Goal: Transaction & Acquisition: Book appointment/travel/reservation

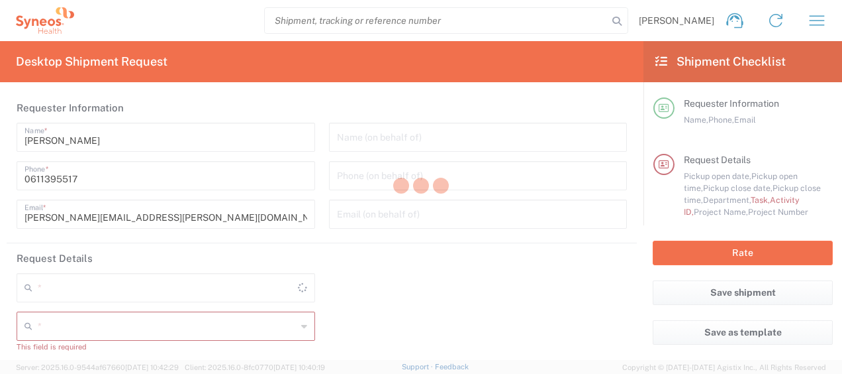
type input "4510"
type input "Syneos Health France SARL"
type input "[GEOGRAPHIC_DATA]"
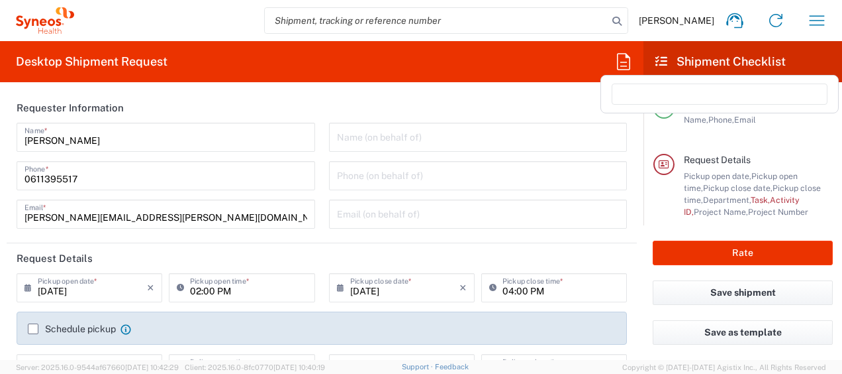
click at [629, 64] on icon at bounding box center [623, 61] width 13 height 17
click at [642, 95] on input at bounding box center [720, 93] width 216 height 21
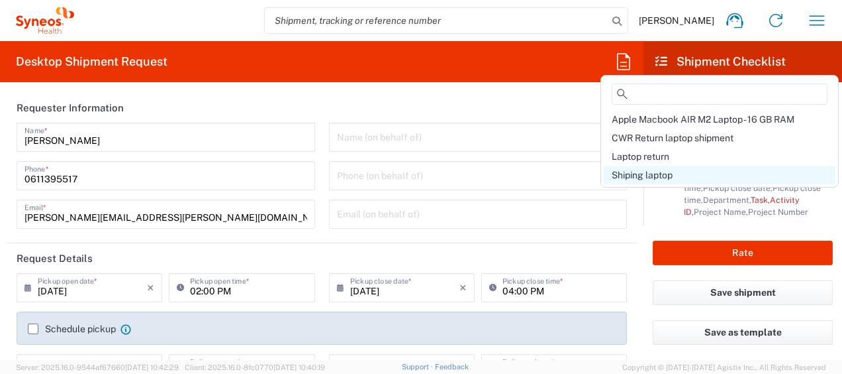
click at [676, 172] on div "Shiping laptop" at bounding box center [720, 175] width 232 height 19
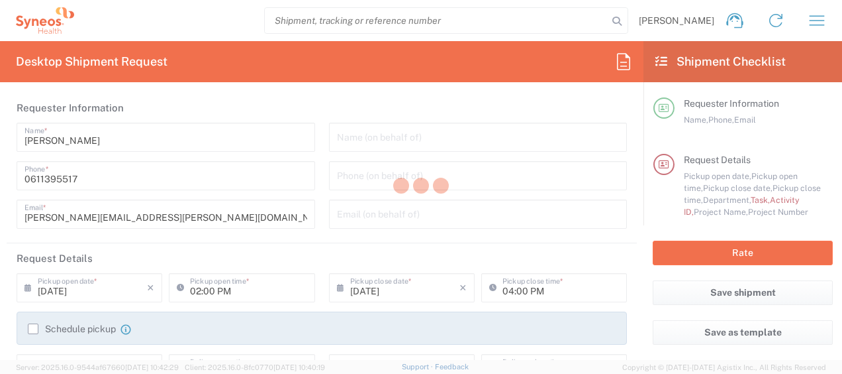
type input "Break/Fix"
type input "a220688"
type input "Project"
type input "4510 DEPARTMENTAL EXPENSE"
type textarea "[PERSON_NAME][EMAIL_ADDRESS][PERSON_NAME][DOMAIN_NAME]"
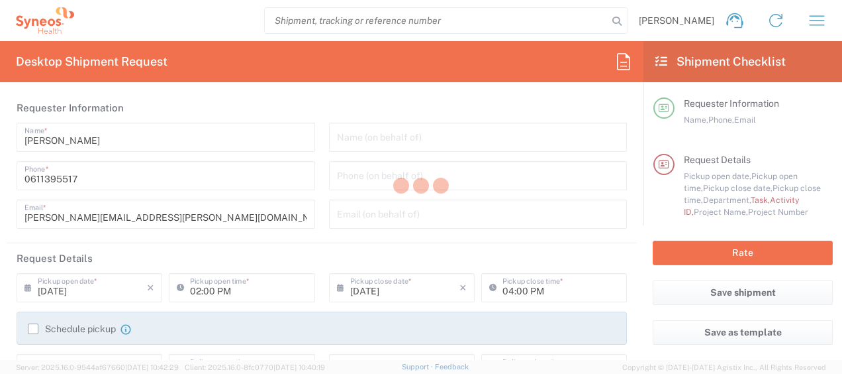
type input "Syneos Health France SARL"
type input "[STREET_ADDRESS][PERSON_NAME]"
type input "5th Floor"
type input "01:00 PM"
type input "4510 DEPARTMENTAL EXPENSE"
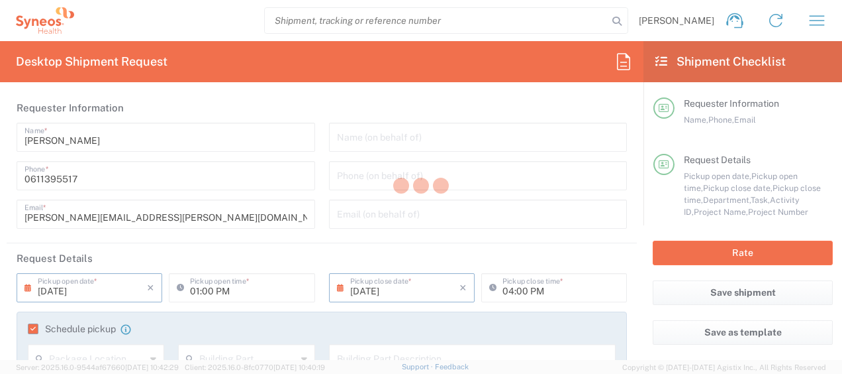
type input "4510 DEPARTMENTAL EXPENSE"
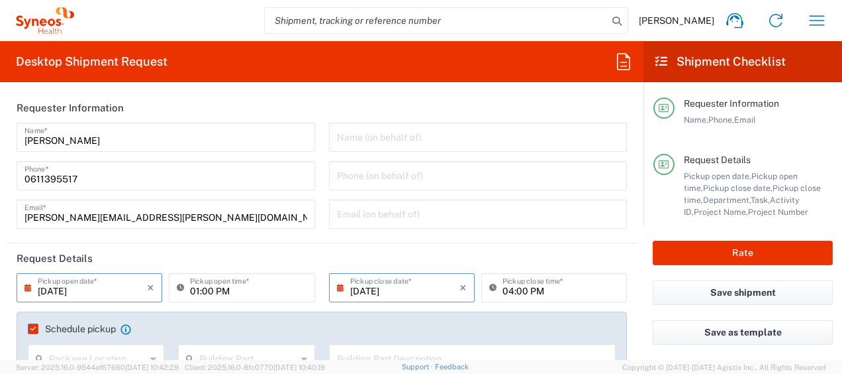
type input "Large Box"
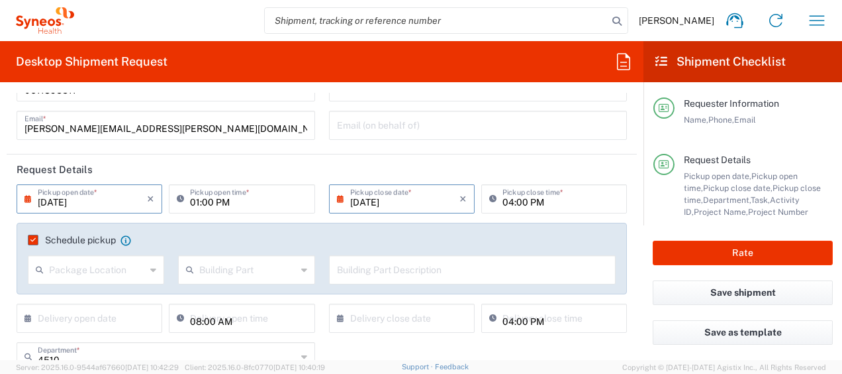
scroll to position [89, 0]
click at [31, 240] on label "Schedule pickup" at bounding box center [72, 239] width 88 height 11
click at [30, 239] on input "Schedule pickup" at bounding box center [30, 239] width 0 height 0
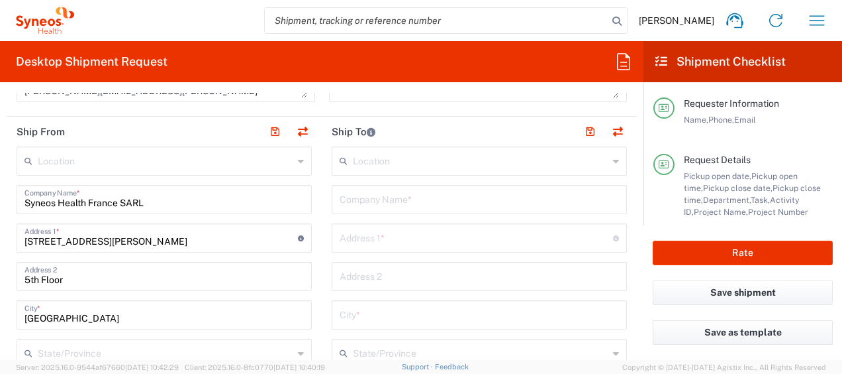
scroll to position [571, 0]
click at [375, 199] on input "text" at bounding box center [479, 198] width 279 height 23
paste input "[PERSON_NAME]"
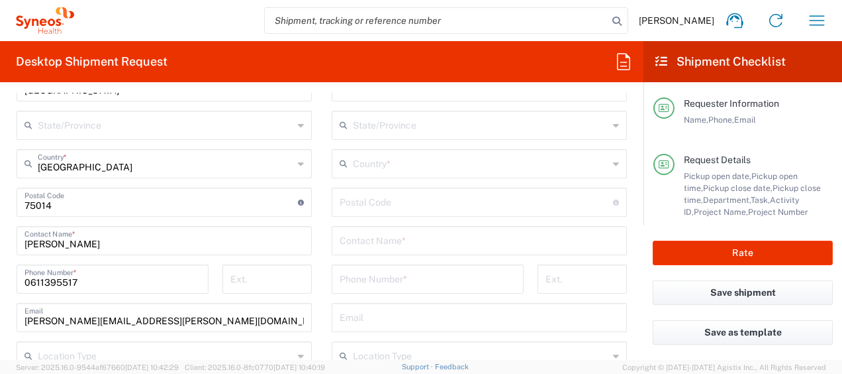
type input "[PERSON_NAME]"
click at [376, 237] on input "text" at bounding box center [479, 239] width 279 height 23
paste input "[PERSON_NAME]"
type input "[PERSON_NAME]"
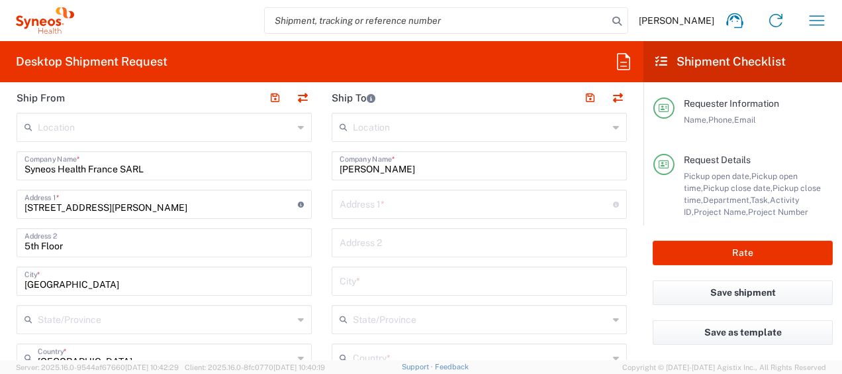
scroll to position [601, 0]
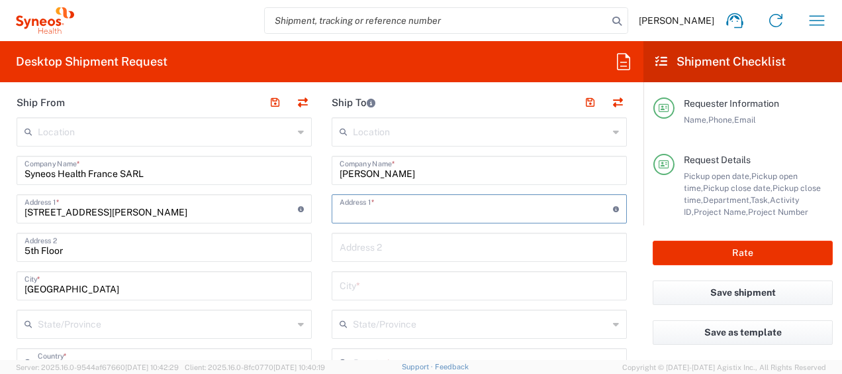
click at [360, 214] on input "text" at bounding box center [477, 207] width 274 height 23
paste input "[STREET_ADDRESS]"
type input "[STREET_ADDRESS]"
click at [381, 289] on input "text" at bounding box center [479, 284] width 279 height 23
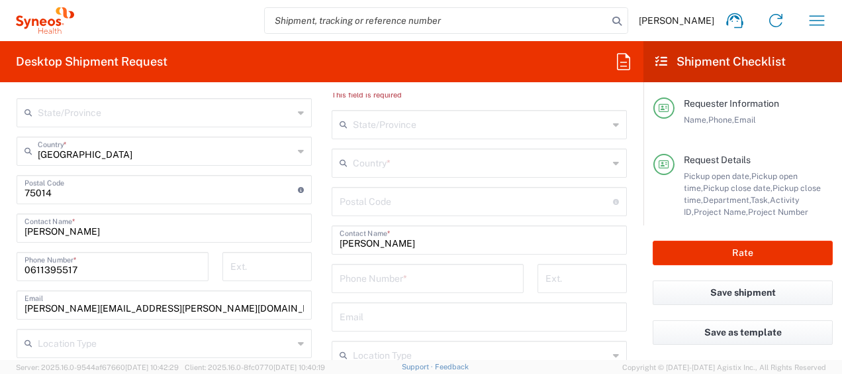
scroll to position [813, 0]
click at [368, 287] on input "tel" at bounding box center [428, 276] width 176 height 23
paste input "[PHONE_NUMBER]"
type input "[PHONE_NUMBER]"
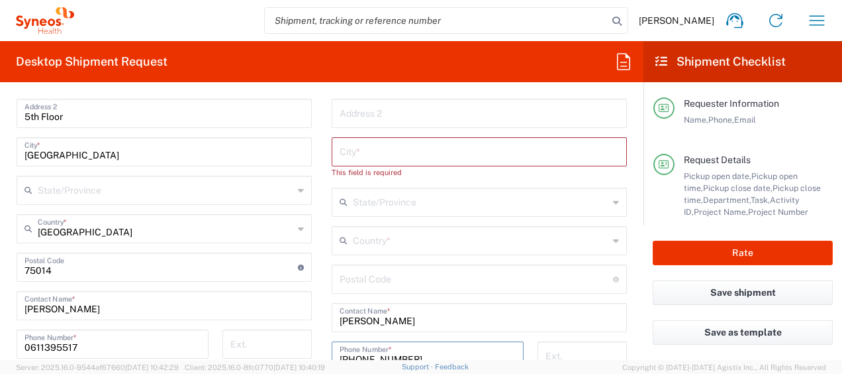
scroll to position [734, 0]
click at [372, 150] on input "text" at bounding box center [479, 151] width 279 height 23
paste input "[GEOGRAPHIC_DATA]"
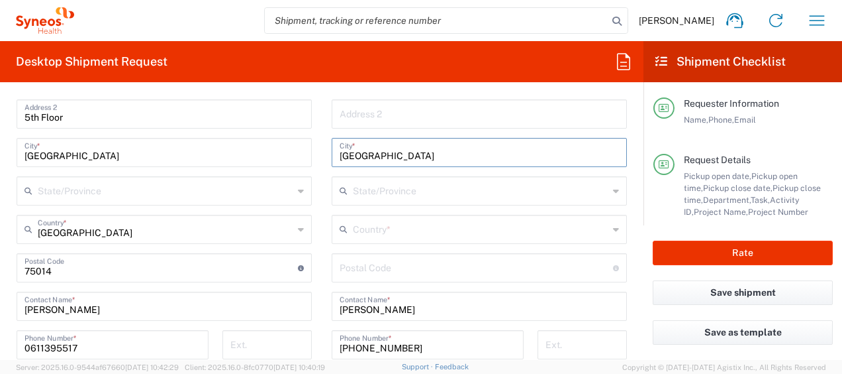
type input "[GEOGRAPHIC_DATA]"
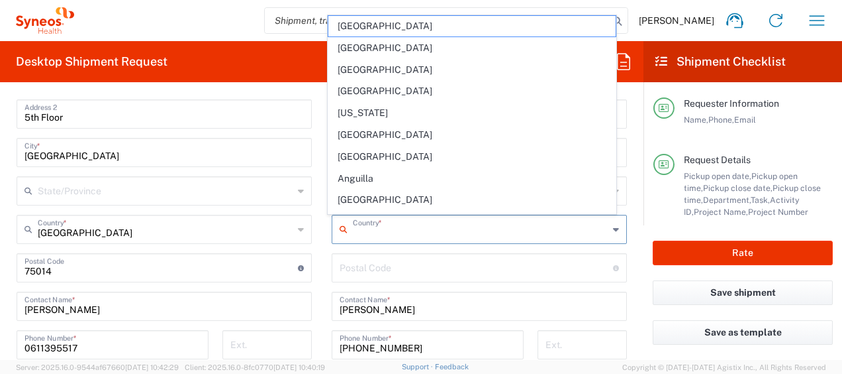
click at [402, 220] on input "text" at bounding box center [481, 228] width 256 height 23
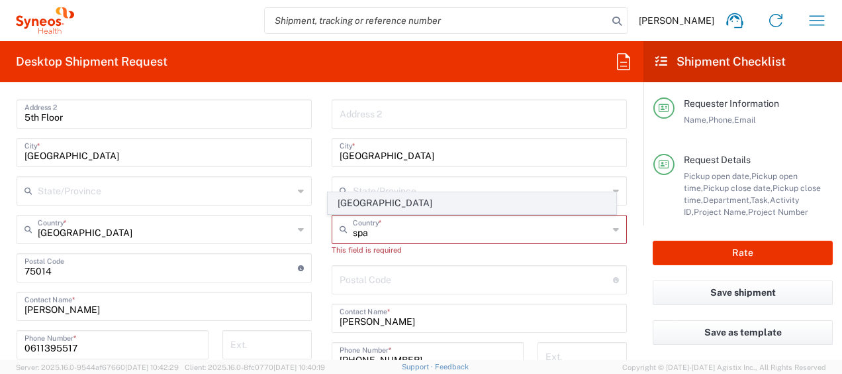
click at [395, 203] on span "[GEOGRAPHIC_DATA]" at bounding box center [473, 203] width 288 height 21
type input "[GEOGRAPHIC_DATA]"
type input "Sender/Shipper"
type input "Delivery Duty Paid"
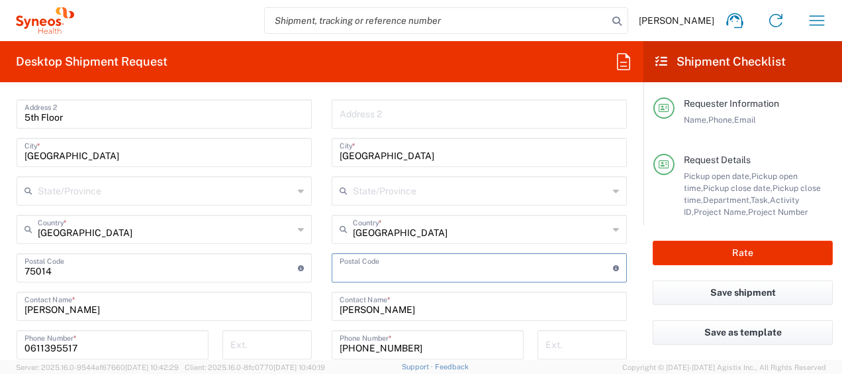
click at [370, 268] on input "undefined" at bounding box center [477, 266] width 274 height 23
paste input "31240"
type input "31240"
drag, startPoint x: 390, startPoint y: 159, endPoint x: 246, endPoint y: 160, distance: 143.7
click at [246, 160] on div "Ship From Location [PERSON_NAME] LLC-[GEOGRAPHIC_DATA] [GEOGRAPHIC_DATA] [GEOGR…" at bounding box center [322, 288] width 631 height 668
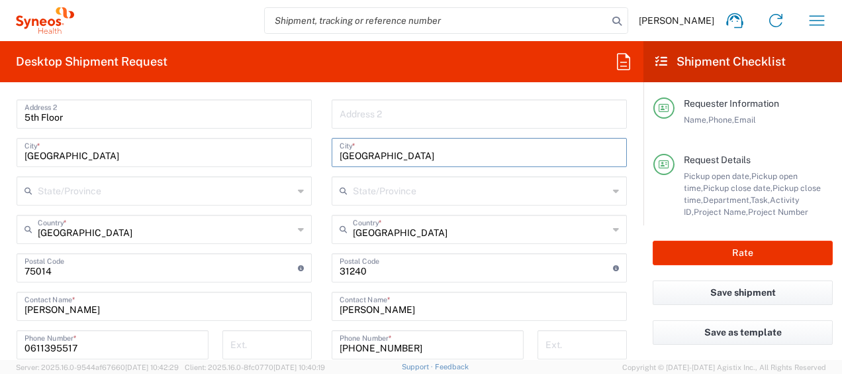
paste input "[PERSON_NAME]"
type input "[PERSON_NAME]"
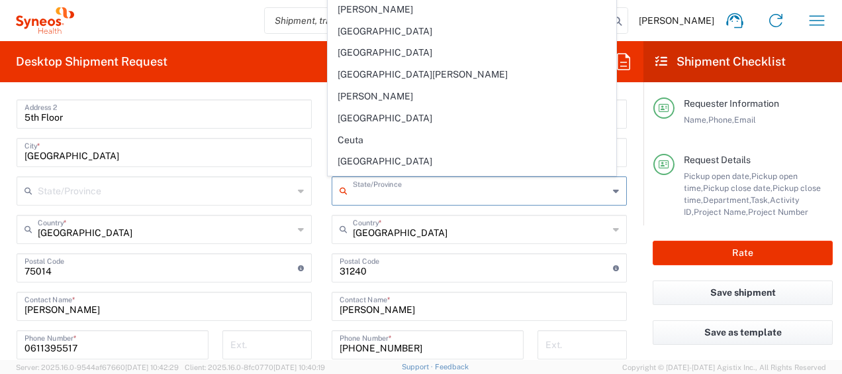
click at [357, 195] on input "text" at bounding box center [481, 189] width 256 height 23
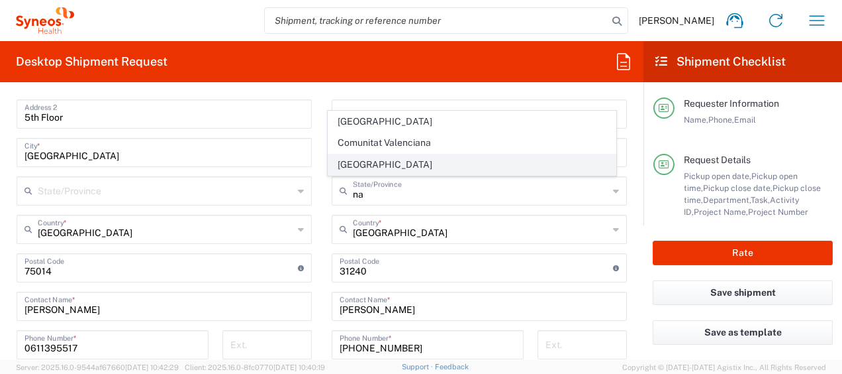
click at [358, 164] on span "[GEOGRAPHIC_DATA]" at bounding box center [473, 164] width 288 height 21
type input "[GEOGRAPHIC_DATA]"
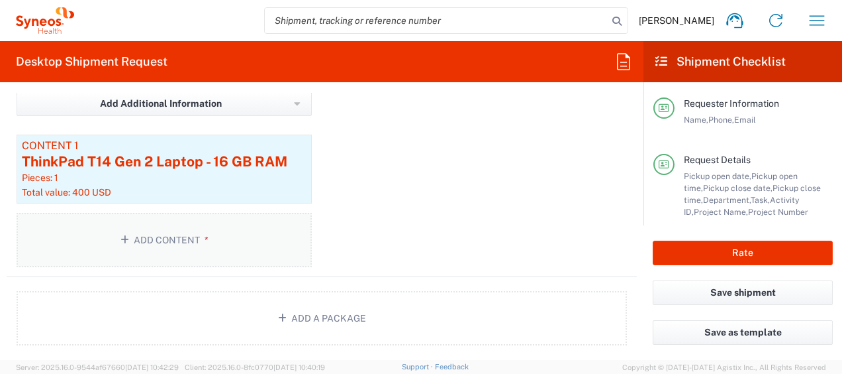
scroll to position [1520, 0]
click at [156, 243] on button "Add Content *" at bounding box center [164, 239] width 295 height 54
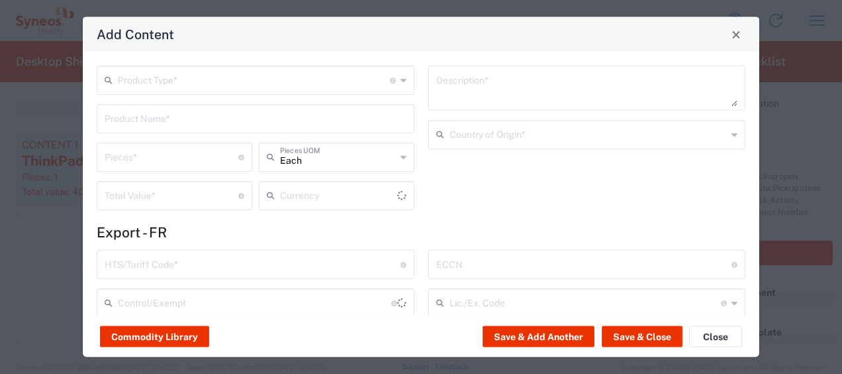
type input "US Dollar"
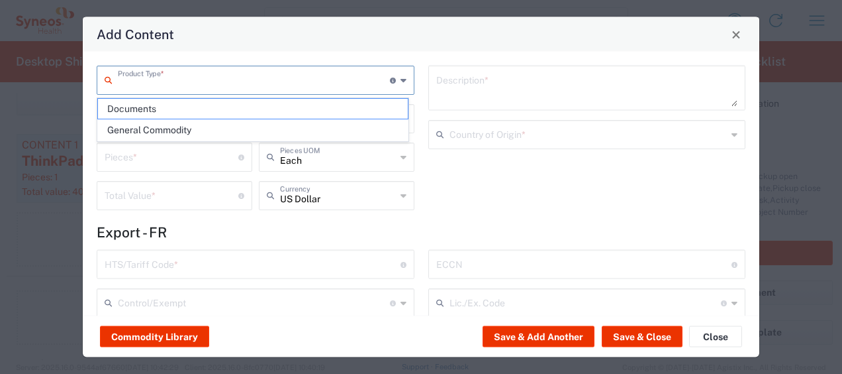
click at [158, 87] on input "text" at bounding box center [254, 79] width 272 height 23
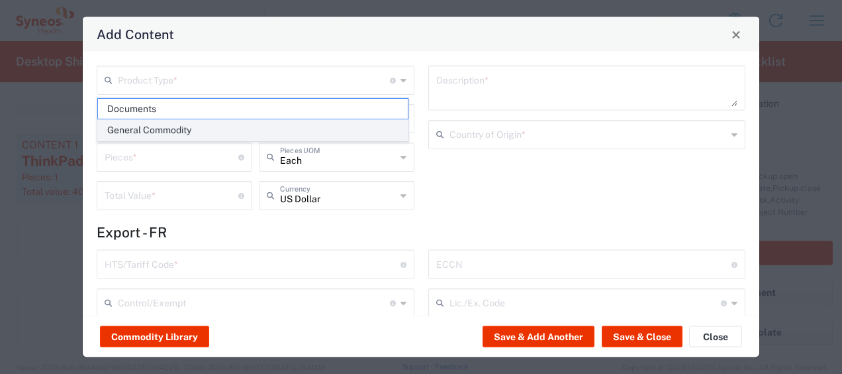
click at [177, 125] on span "General Commodity" at bounding box center [253, 130] width 310 height 21
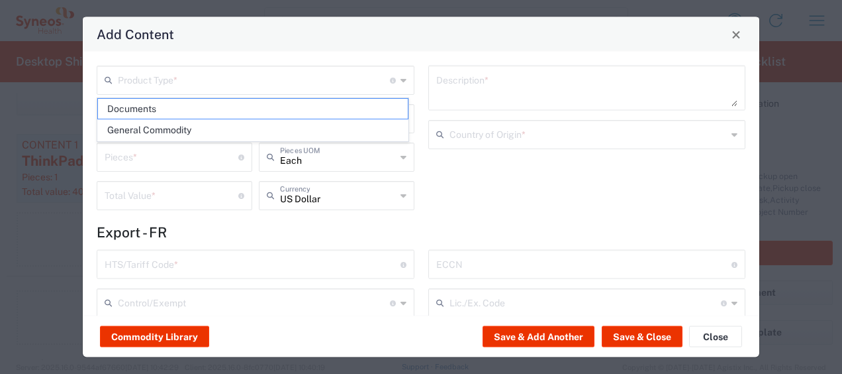
type input "General Commodity"
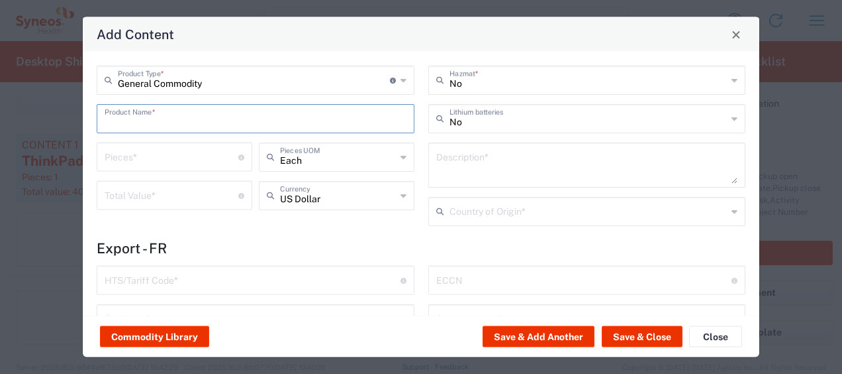
click at [161, 109] on input "text" at bounding box center [256, 117] width 302 height 23
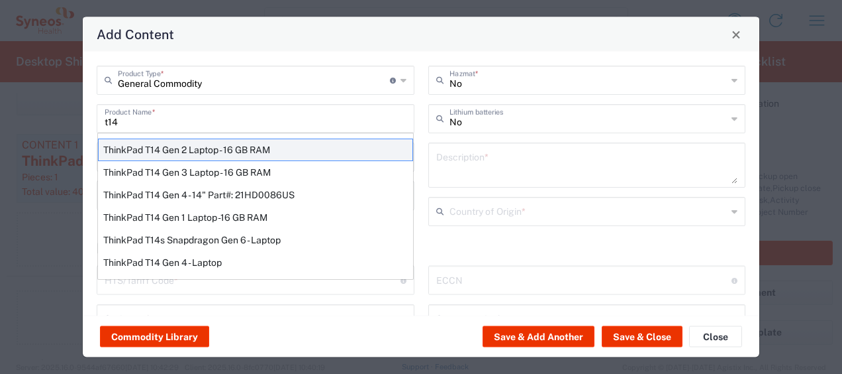
click at [191, 150] on div "ThinkPad T14 Gen 2 Laptop - 16 GB RAM" at bounding box center [255, 149] width 315 height 23
type input "ThinkPad T14 Gen 2 Laptop - 16 GB RAM"
type input "1"
type textarea "Intel Core i7-1156G7 vProÂ® Processor - 14"- 16 GB RAM - 512 GB SSD"
type input "[GEOGRAPHIC_DATA]"
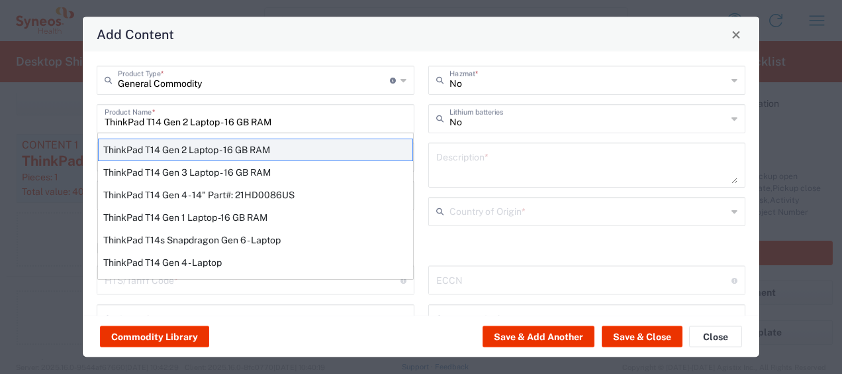
type input "8471300100"
type input "BIS"
type input "5A992.c"
type input "Yes"
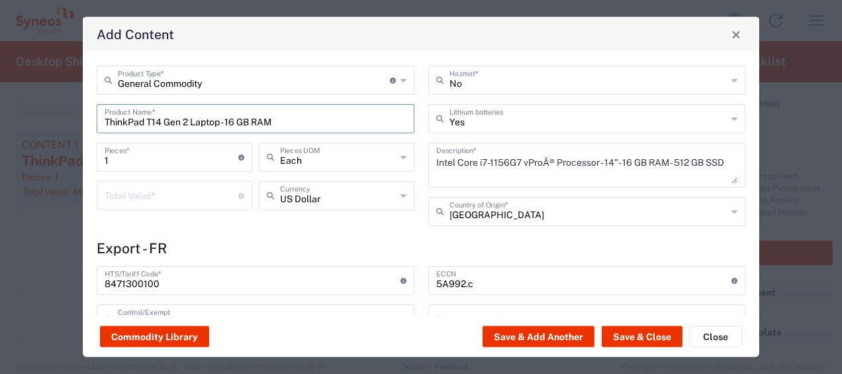
type input "NLR - No License Required"
drag, startPoint x: 209, startPoint y: 279, endPoint x: 0, endPoint y: 272, distance: 208.8
click at [0, 272] on html "[PERSON_NAME] Home Shipment estimator Shipment tracking Desktop shipment reques…" at bounding box center [421, 187] width 842 height 374
click at [717, 341] on button "Close" at bounding box center [715, 336] width 53 height 21
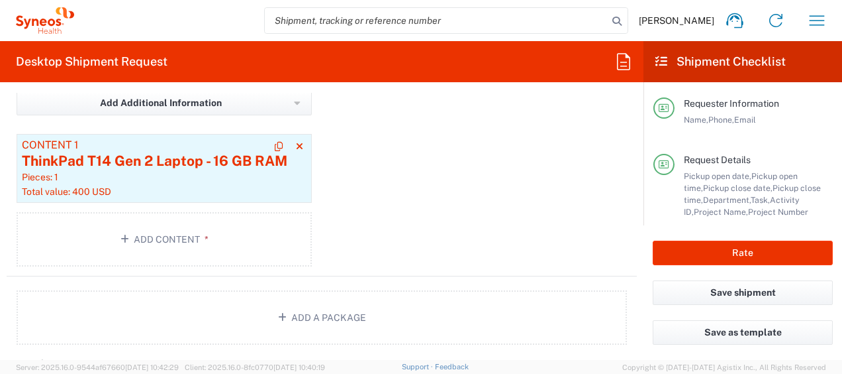
click at [211, 164] on div "ThinkPad T14 Gen 2 Laptop - 16 GB RAM" at bounding box center [164, 161] width 285 height 20
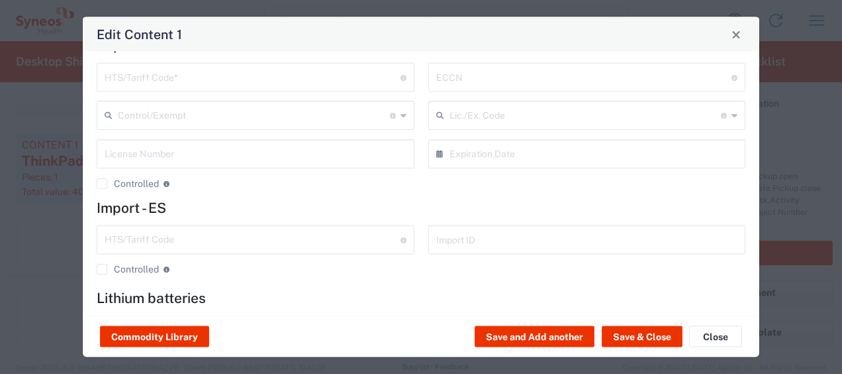
scroll to position [203, 0]
click at [138, 82] on input "text" at bounding box center [253, 75] width 296 height 23
paste input "8471300100"
type input "8471300100"
click at [642, 333] on button "Save & Close" at bounding box center [642, 336] width 81 height 21
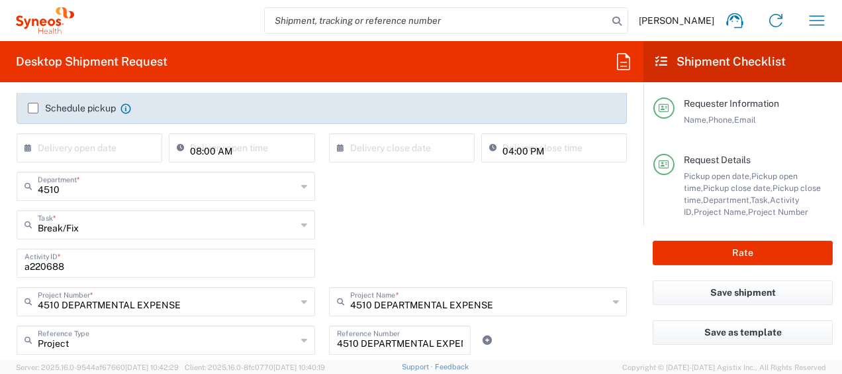
scroll to position [0, 0]
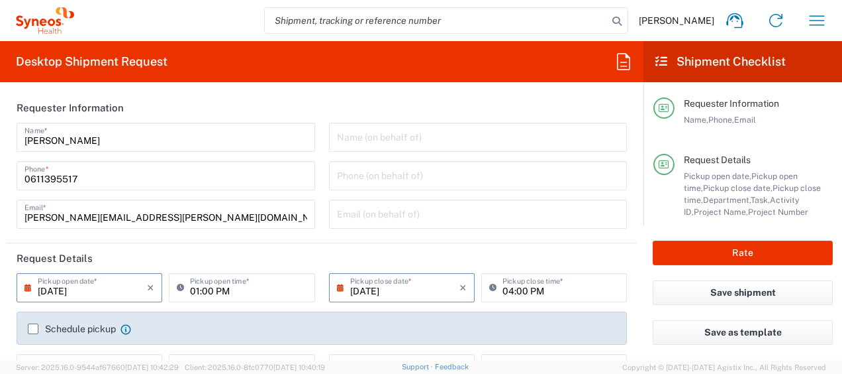
click at [196, 289] on input "01:00 PM" at bounding box center [248, 286] width 117 height 23
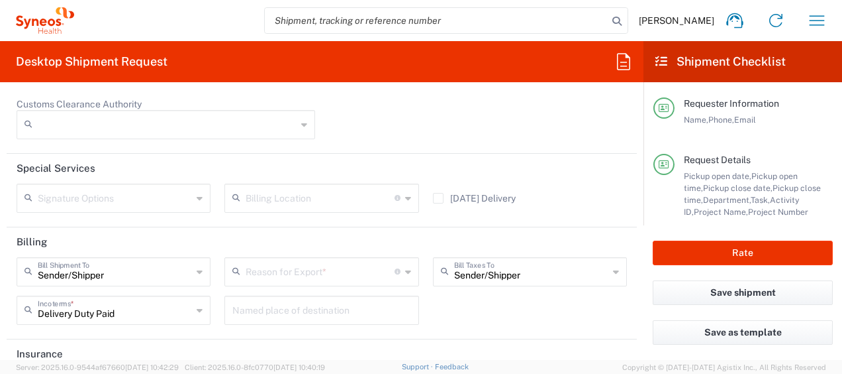
scroll to position [2020, 0]
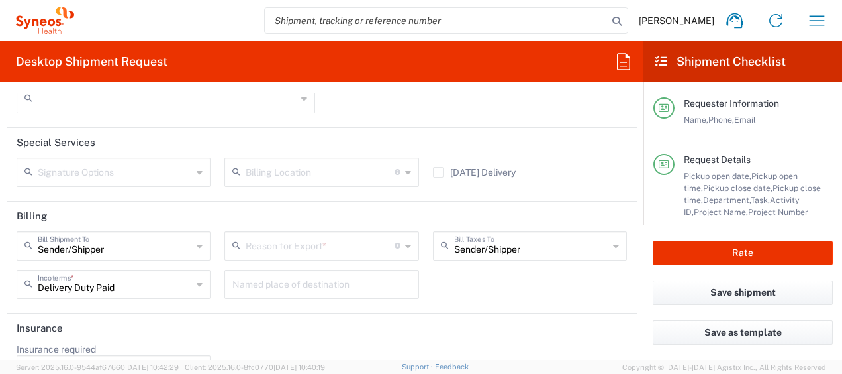
type input "03:00 PM"
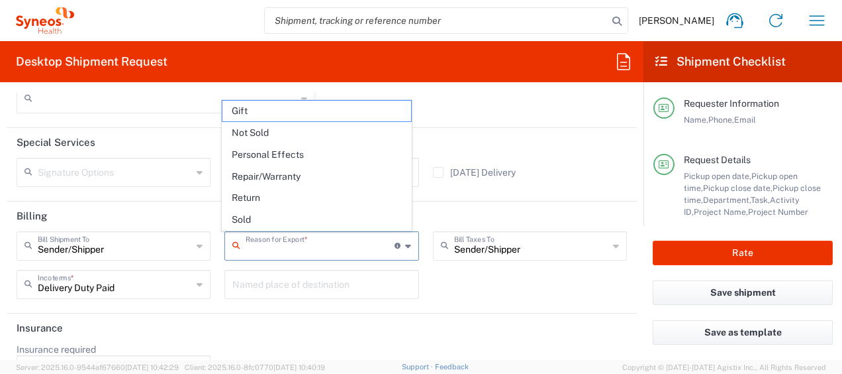
click at [345, 247] on input "text" at bounding box center [320, 244] width 148 height 23
click at [310, 182] on span "Repair/Warranty" at bounding box center [317, 176] width 188 height 21
type input "Repair/Warranty"
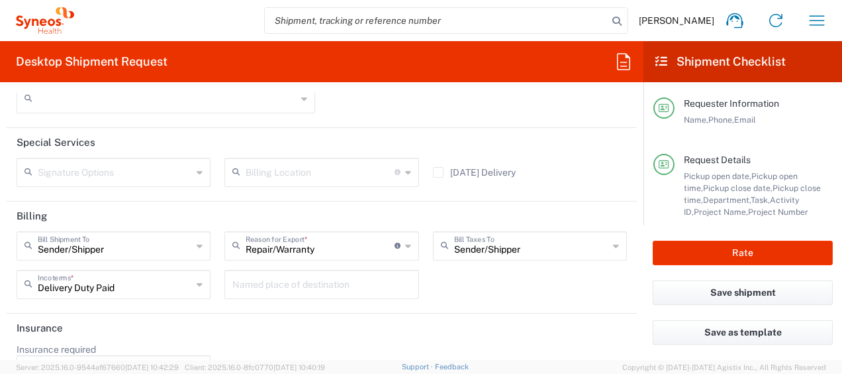
scroll to position [2059, 0]
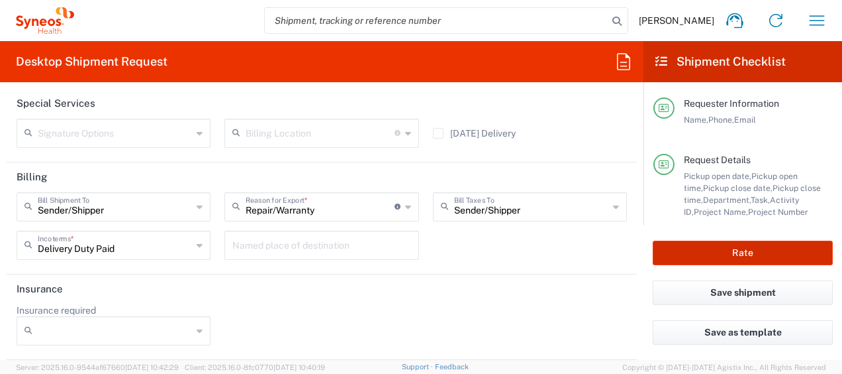
click at [730, 253] on button "Rate" at bounding box center [743, 252] width 180 height 25
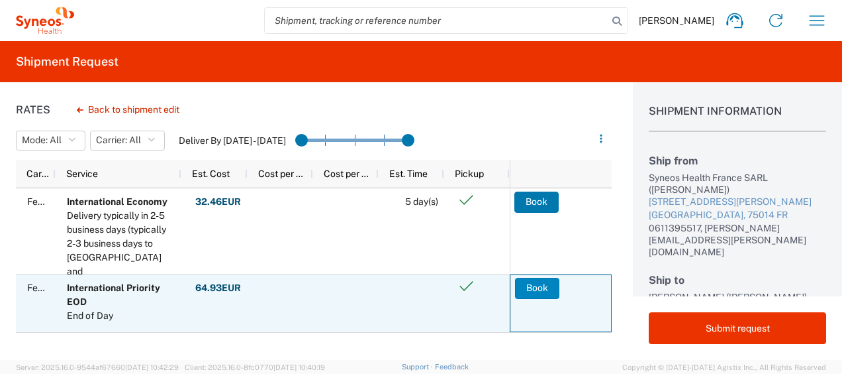
click at [524, 291] on button "Book" at bounding box center [537, 288] width 44 height 21
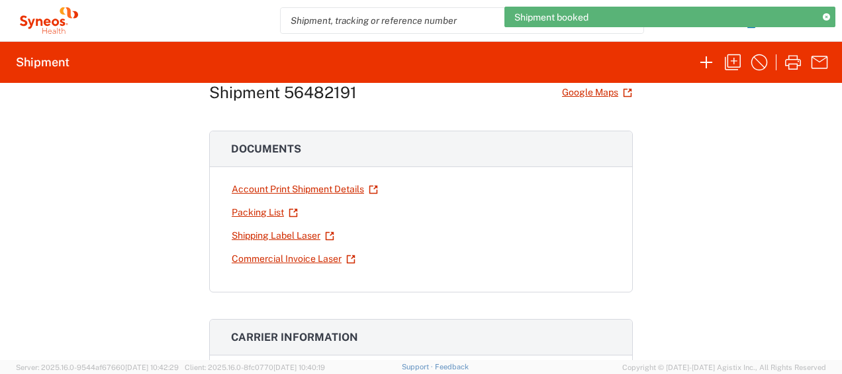
scroll to position [44, 0]
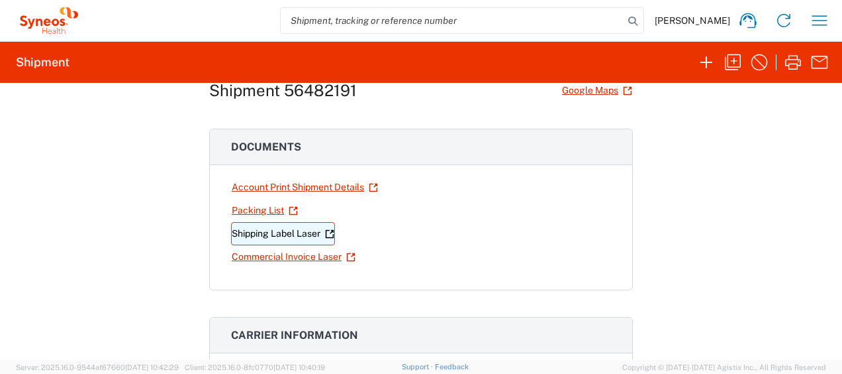
click at [307, 232] on link "Shipping Label Laser" at bounding box center [283, 233] width 104 height 23
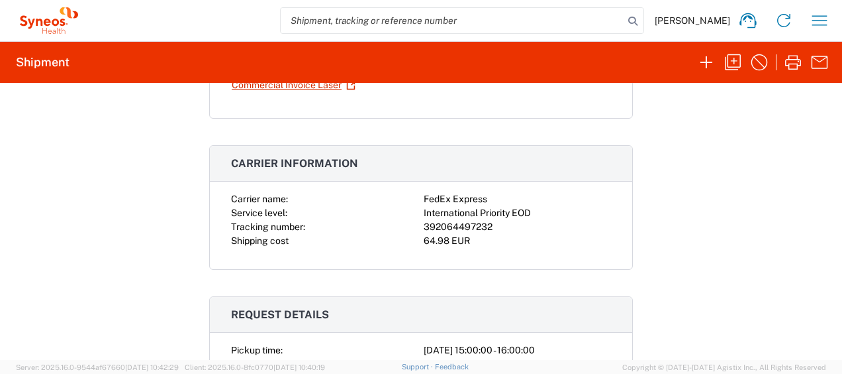
scroll to position [217, 0]
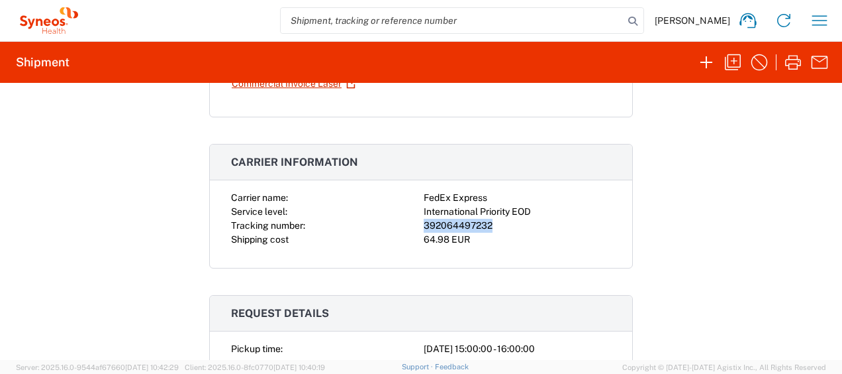
drag, startPoint x: 487, startPoint y: 225, endPoint x: 420, endPoint y: 225, distance: 66.9
click at [424, 225] on div "392064497232" at bounding box center [517, 226] width 187 height 14
drag, startPoint x: 420, startPoint y: 225, endPoint x: 419, endPoint y: 195, distance: 30.5
click at [419, 195] on div "Carrier name: FedEx Express Service level: International Priority EOD Tracking …" at bounding box center [421, 219] width 380 height 56
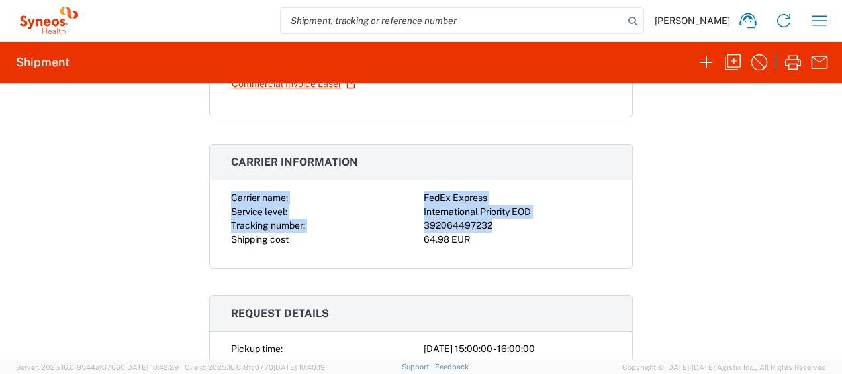
drag, startPoint x: 226, startPoint y: 197, endPoint x: 490, endPoint y: 229, distance: 266.2
click at [490, 229] on div "Carrier name: FedEx Express Service level: International Priority EOD Tracking …" at bounding box center [421, 229] width 423 height 77
copy div "Carrier name: FedEx Express Service level: International Priority EOD Tracking …"
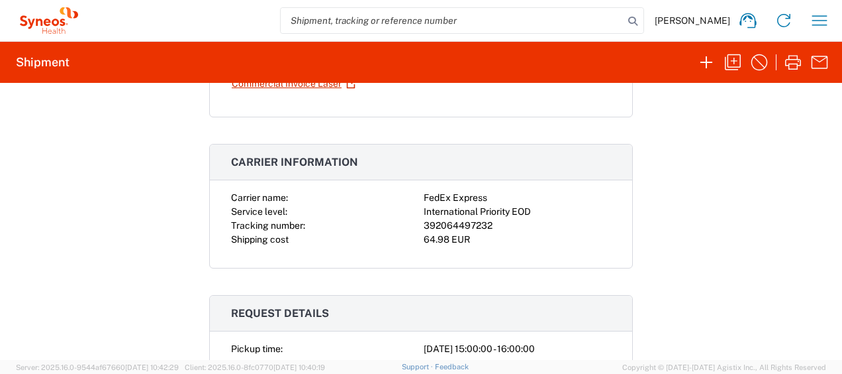
click at [409, 174] on h3 "Carrier information" at bounding box center [421, 162] width 423 height 36
drag, startPoint x: 489, startPoint y: 225, endPoint x: 411, endPoint y: 227, distance: 77.5
click at [411, 227] on div "Carrier name: FedEx Express Service level: International Priority EOD Tracking …" at bounding box center [421, 219] width 380 height 56
copy div "392064497232"
